Goal: Communication & Community: Answer question/provide support

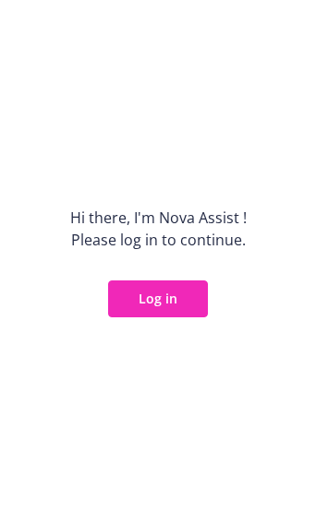
click at [146, 303] on button "Log in" at bounding box center [158, 299] width 100 height 37
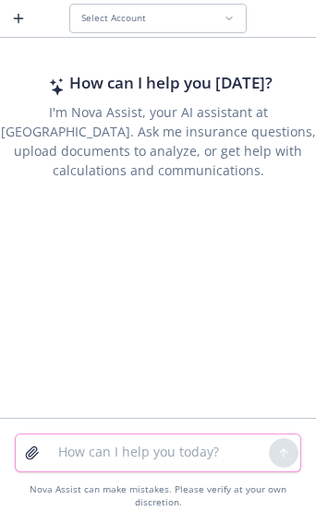
click at [122, 448] on textarea at bounding box center [158, 453] width 222 height 37
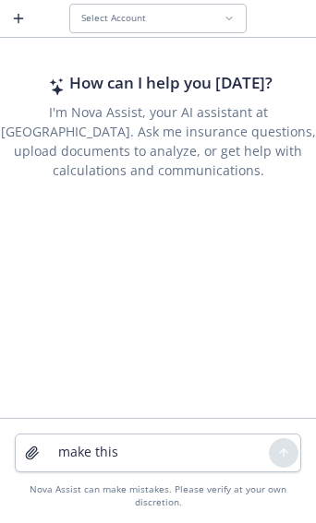
click at [106, 6] on button "Select Account" at bounding box center [157, 19] width 177 height 30
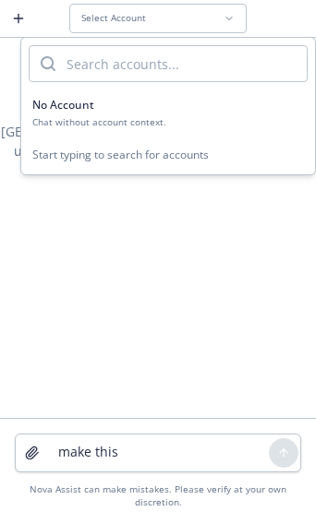
click at [141, 117] on div "Chat without account context." at bounding box center [167, 122] width 271 height 12
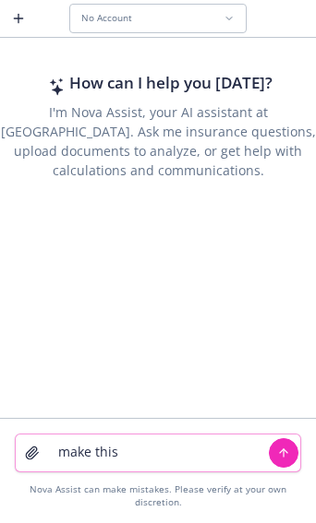
click at [178, 445] on textarea "make this" at bounding box center [158, 453] width 222 height 37
paste textarea "Hope you had a nice weekend. I wanted to check in and see if ThredUp’s new bran…"
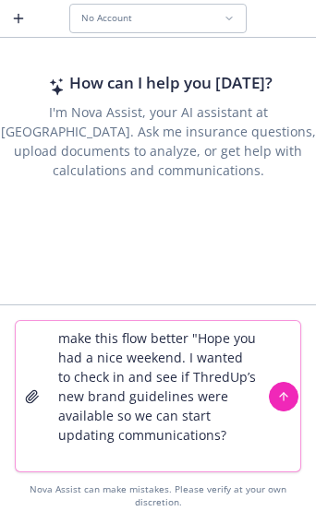
type textarea "make this flow better "Hope you had a nice weekend. I wanted to check in and se…"
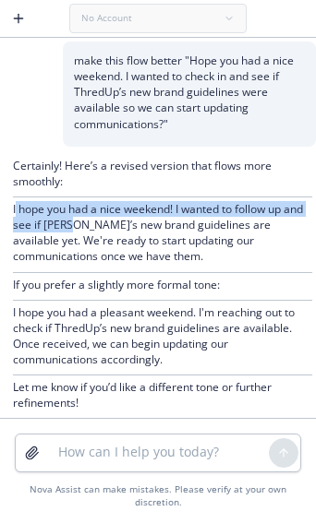
drag, startPoint x: 16, startPoint y: 209, endPoint x: 96, endPoint y: 232, distance: 83.6
click at [96, 232] on p "I hope you had a nice weekend! I wanted to follow up and see if [PERSON_NAME]’s…" at bounding box center [162, 233] width 299 height 64
click at [50, 217] on p "I hope you had a nice weekend! I wanted to follow up and see if [PERSON_NAME]’s…" at bounding box center [162, 233] width 299 height 64
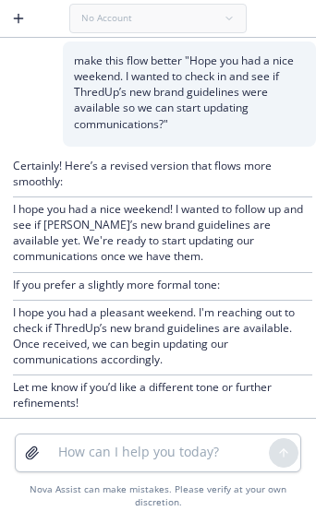
click at [132, 234] on p "I hope you had a nice weekend! I wanted to follow up and see if [PERSON_NAME]’s…" at bounding box center [162, 233] width 299 height 64
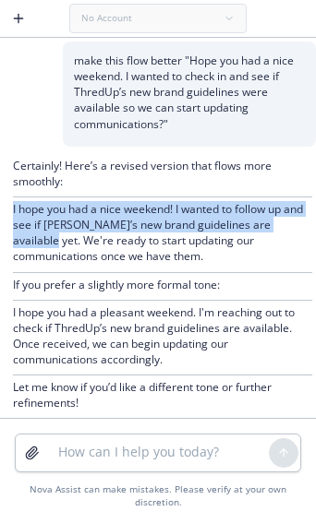
drag, startPoint x: 12, startPoint y: 208, endPoint x: 83, endPoint y: 248, distance: 81.9
click at [83, 248] on div "Certainly! Here’s a revised version that flows more smoothly: I hope you had a …" at bounding box center [158, 287] width 316 height 280
copy p "I hope you had a nice weekend! I wanted to follow up and see if [PERSON_NAME]’s…"
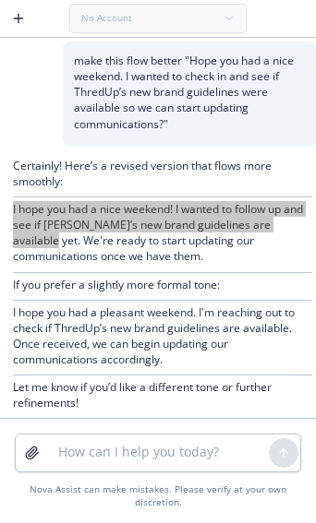
scroll to position [8, 0]
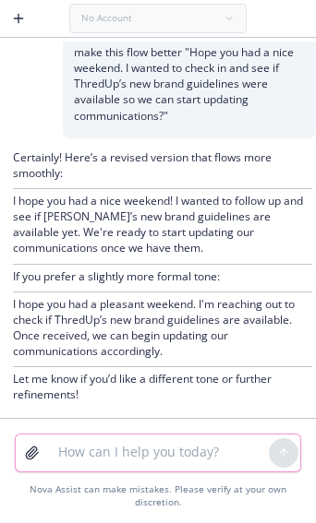
click at [155, 450] on textarea at bounding box center [158, 453] width 222 height 37
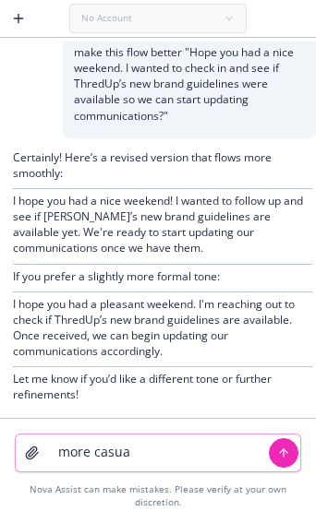
type textarea "more casual"
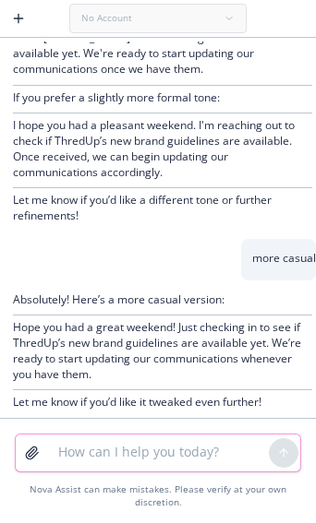
scroll to position [195, 0]
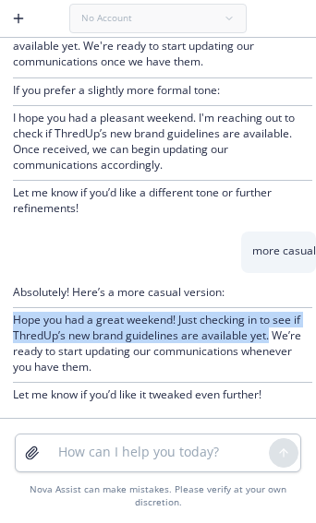
drag, startPoint x: 17, startPoint y: 321, endPoint x: 287, endPoint y: 336, distance: 270.9
click at [287, 336] on p "Hope you had a great weekend! Just checking in to see if ThredUp’s new brand gu…" at bounding box center [162, 344] width 299 height 64
copy p "Hope you had a great weekend! Just checking in to see if ThredUp’s new brand gu…"
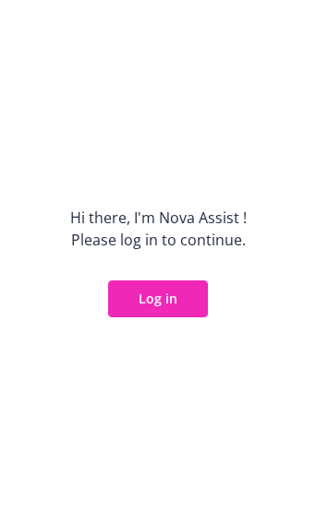
click at [228, 205] on div "Hi there, I ' m Nova Assist ! Please log in to continue. Log in" at bounding box center [158, 261] width 316 height 523
click at [149, 303] on button "Log in" at bounding box center [158, 299] width 100 height 37
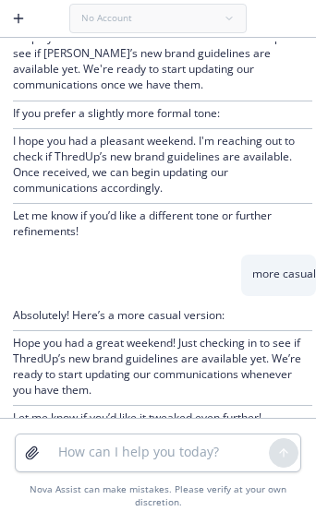
scroll to position [195, 0]
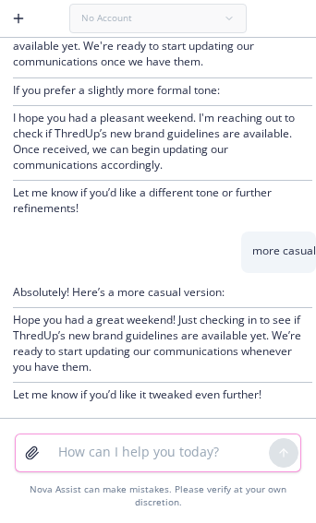
click at [157, 446] on textarea at bounding box center [158, 453] width 222 height 37
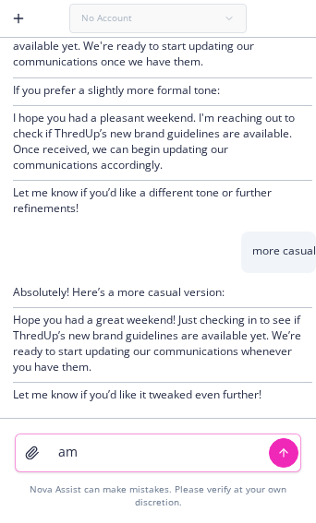
type textarea "a"
paste textarea "Guardian just confirmed that [PERSON_NAME]’s EOI form has been approved with an…"
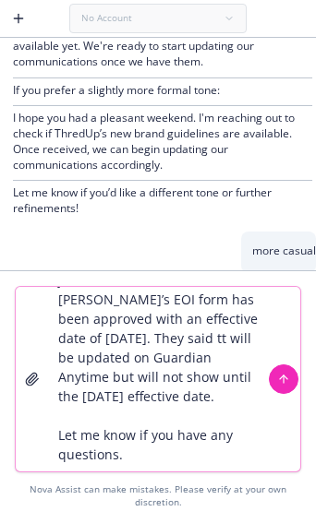
scroll to position [63, 0]
type textarea "make this flow better "Guardian just confirmed that [PERSON_NAME]’s EOI form ha…"
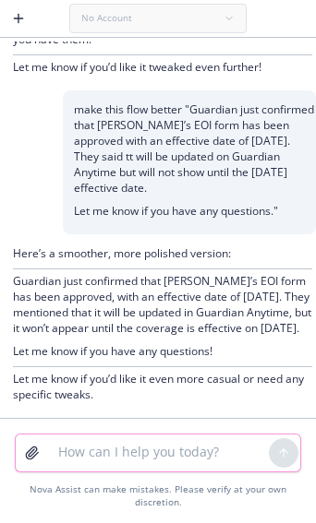
scroll to position [538, 0]
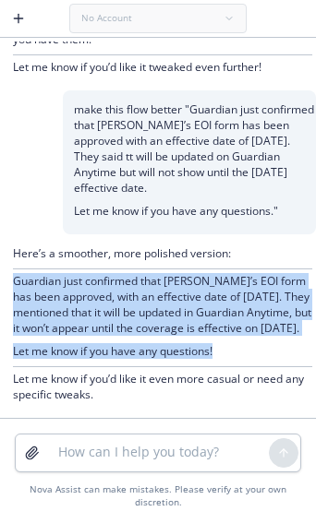
drag, startPoint x: 10, startPoint y: 268, endPoint x: 236, endPoint y: 342, distance: 238.2
click at [236, 342] on div "Here’s a smoother, more polished version: Guardian just confirmed that [PERSON_…" at bounding box center [158, 326] width 316 height 184
copy div "Guardian just confirmed that [PERSON_NAME]’s EOI form has been approved, with a…"
